Goal: Task Accomplishment & Management: Manage account settings

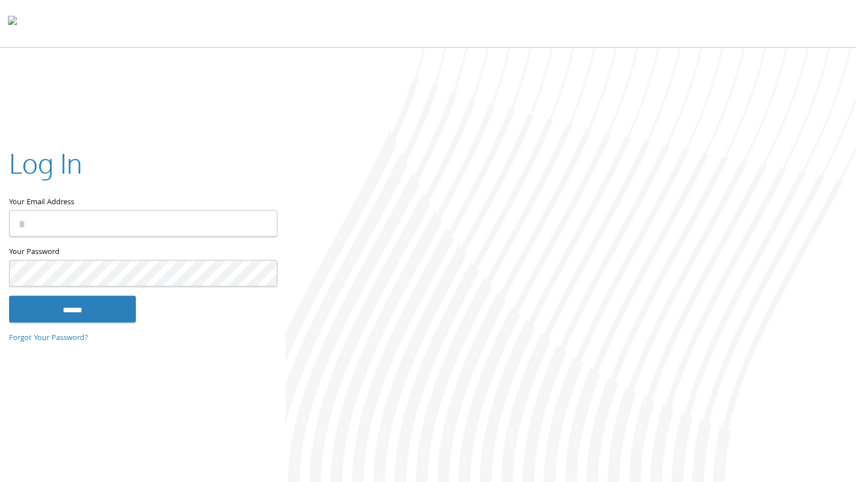
click at [155, 214] on input "Your Email Address" at bounding box center [143, 224] width 268 height 27
type input "**********"
click at [91, 308] on input "******" at bounding box center [72, 309] width 127 height 27
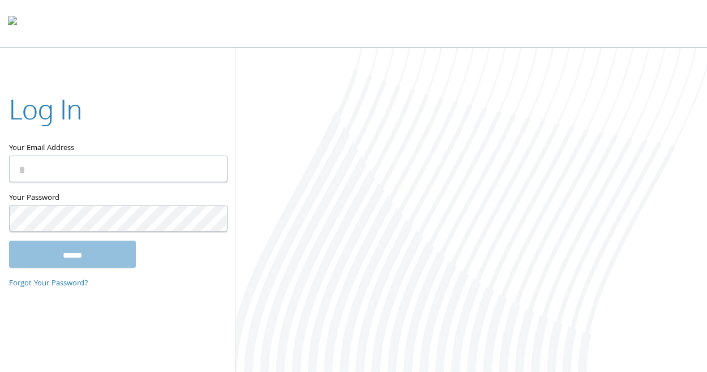
click at [33, 81] on div "Log In Your Email Address Your Password This field is required ****** Forgot Yo…" at bounding box center [117, 185] width 235 height 229
